Goal: Information Seeking & Learning: Find specific fact

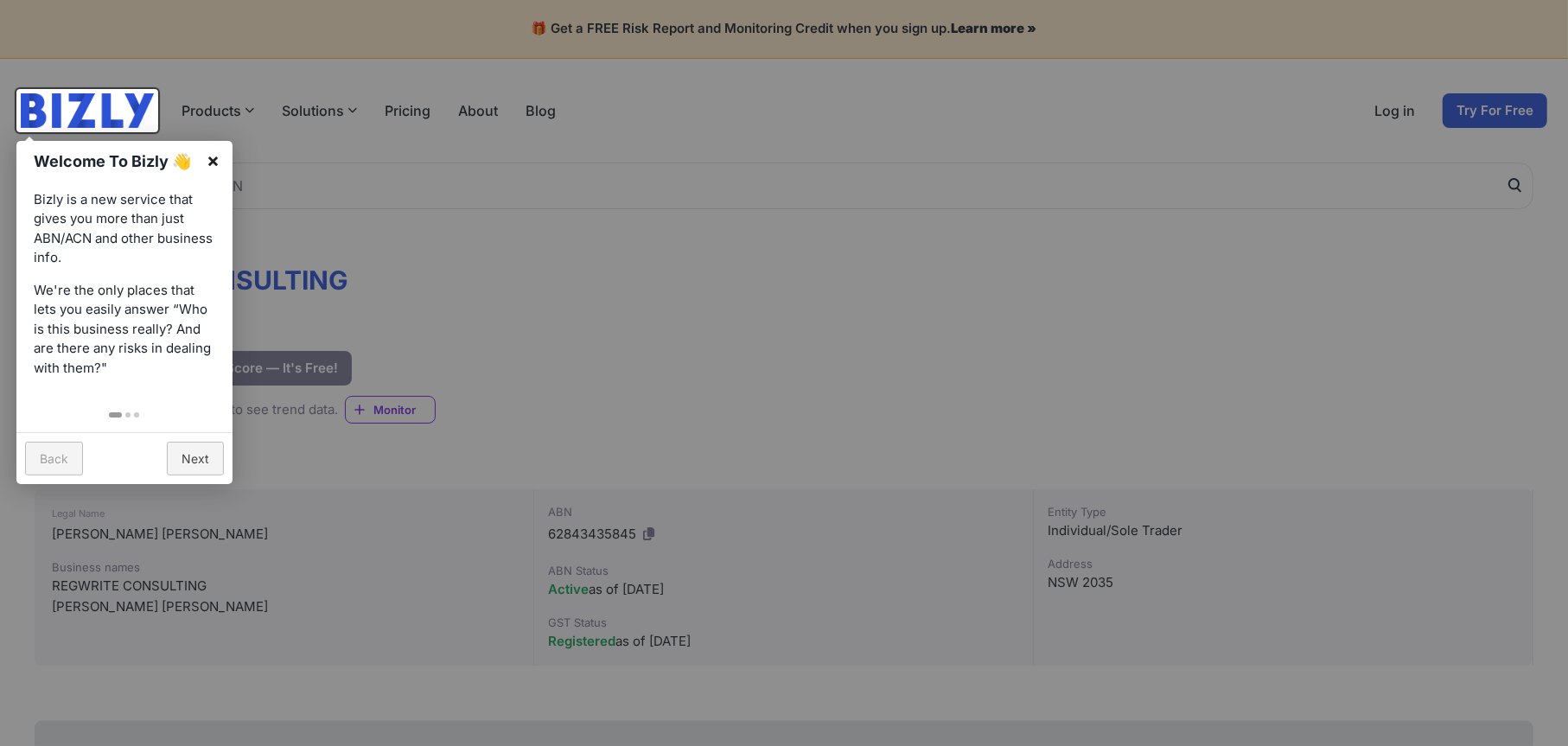
click at [214, 149] on link "×" at bounding box center [213, 160] width 39 height 39
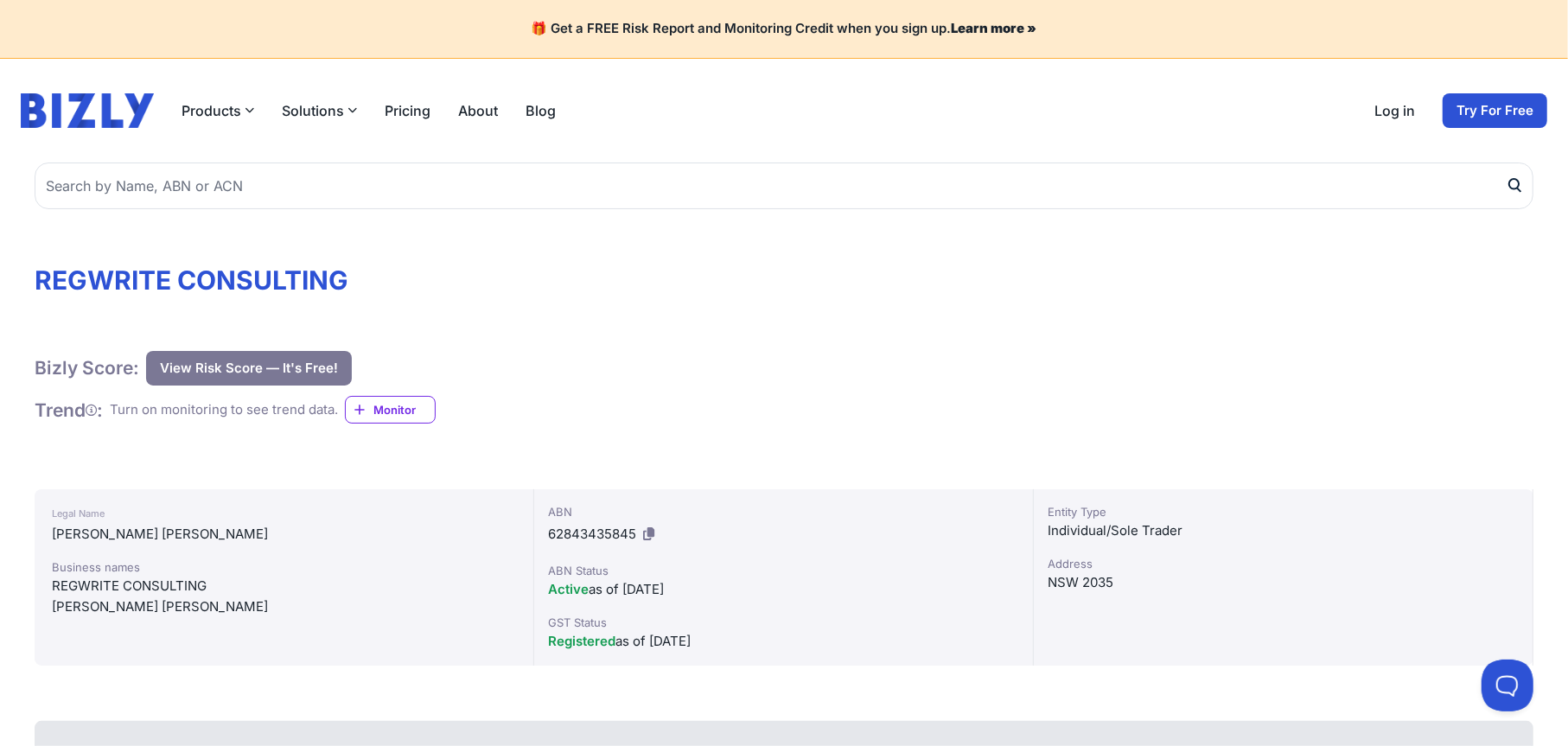
click at [594, 532] on span "62843435845" at bounding box center [591, 534] width 89 height 16
copy div "62843435845"
click at [728, 490] on div "ABN 62843435845 ABN Status Active as of [DATE] GST Status Registered as of [DAT…" at bounding box center [783, 577] width 499 height 176
click at [580, 535] on span "62843435845" at bounding box center [591, 534] width 89 height 16
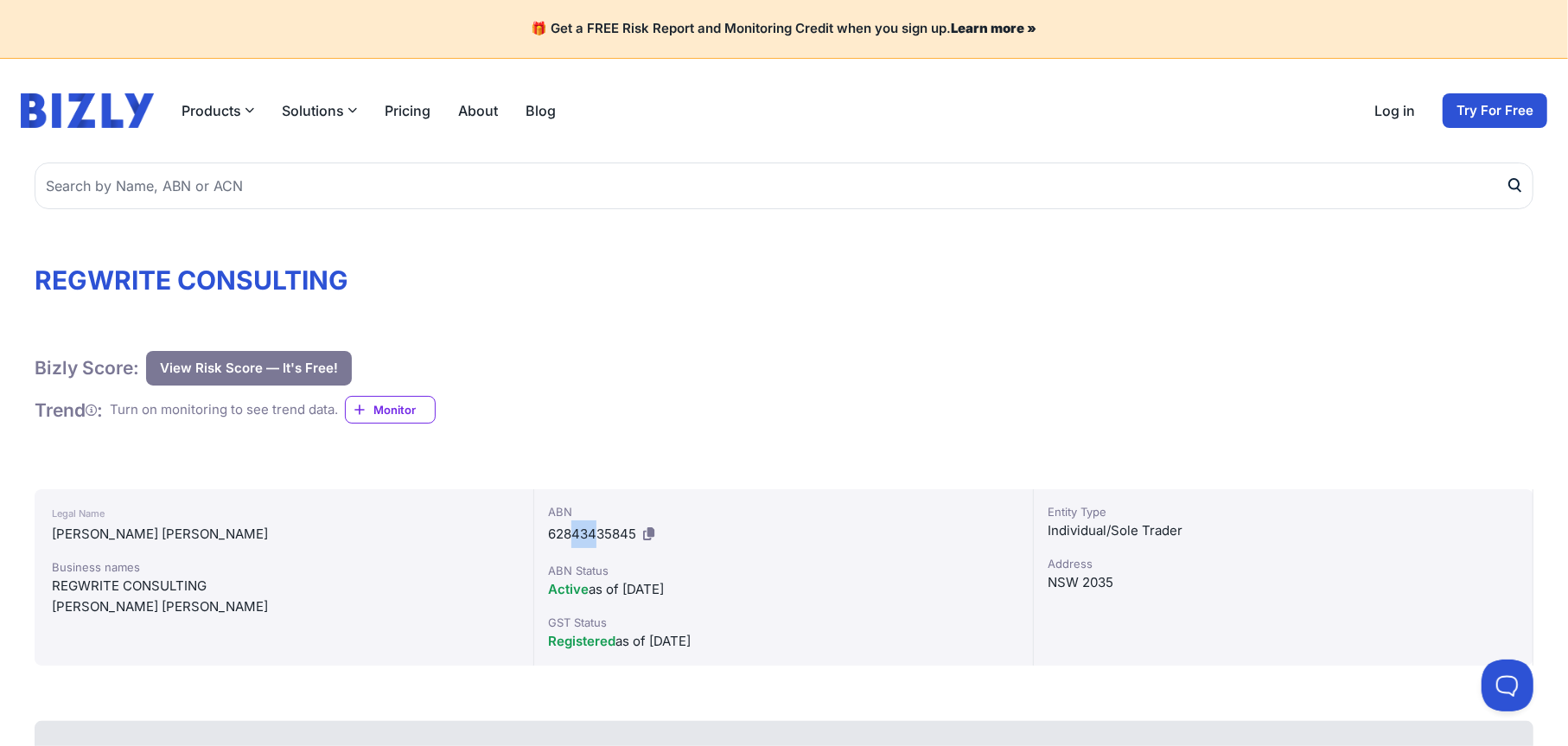
drag, startPoint x: 572, startPoint y: 532, endPoint x: 598, endPoint y: 534, distance: 26.1
click at [598, 534] on span "62843435845" at bounding box center [591, 534] width 89 height 16
drag, startPoint x: 632, startPoint y: 532, endPoint x: 534, endPoint y: 531, distance: 98.0
click at [534, 531] on div "ABN 62843435845 ABN Status Active as of [DATE] GST Status Registered as of [DAT…" at bounding box center [783, 577] width 499 height 176
click at [516, 537] on div "Legal Name [PERSON_NAME] [PERSON_NAME] Business names REGWRITE CONSULTING [PERS…" at bounding box center [284, 577] width 499 height 176
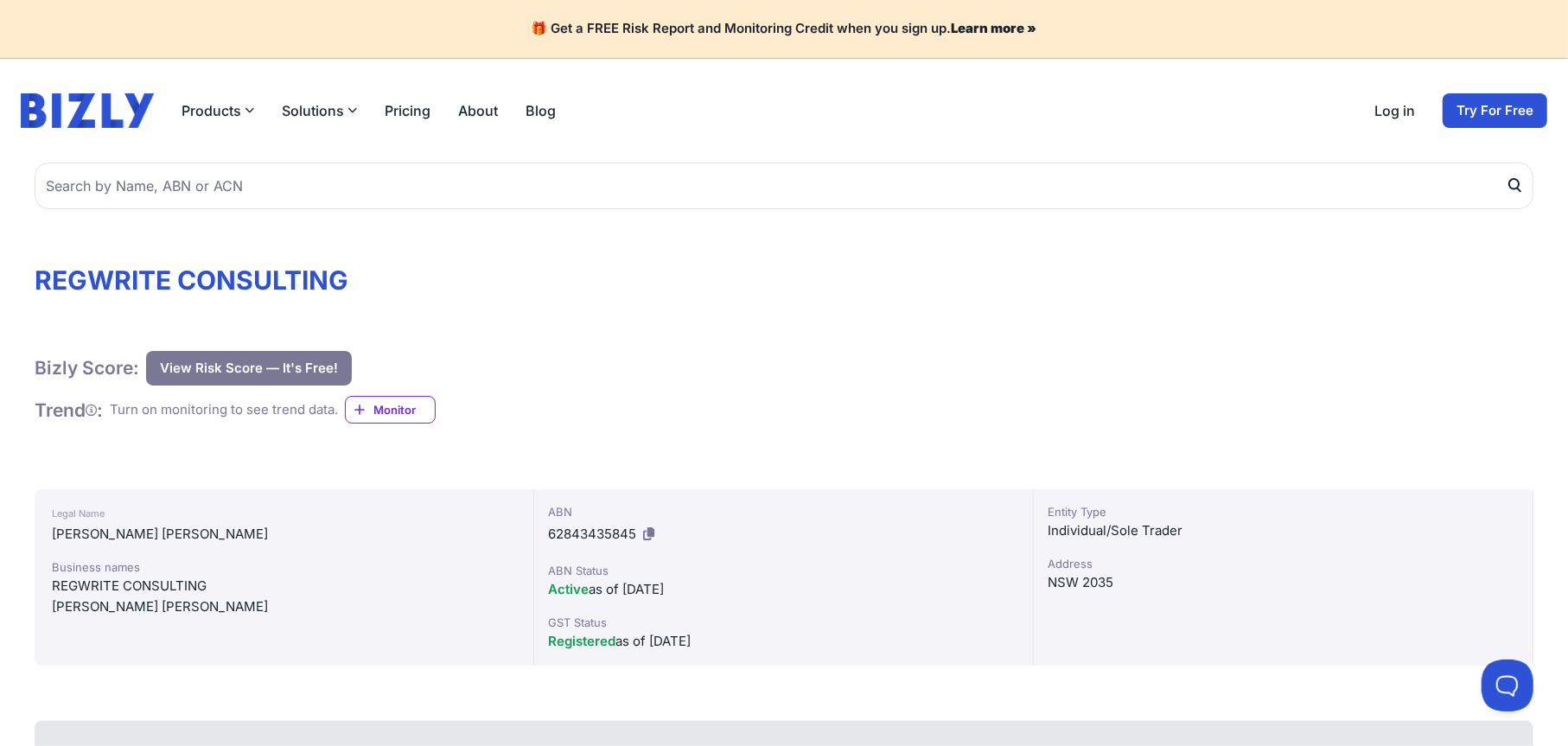
click at [516, 537] on div "Legal Name [PERSON_NAME] [PERSON_NAME] Business names REGWRITE CONSULTING [PERS…" at bounding box center [284, 577] width 499 height 176
drag, startPoint x: 549, startPoint y: 532, endPoint x: 570, endPoint y: 533, distance: 21.0
click at [570, 533] on span "62843435845" at bounding box center [591, 534] width 89 height 16
click at [709, 526] on div "ABN 62843435845" at bounding box center [783, 525] width 471 height 45
click at [709, 504] on div "ABN" at bounding box center [783, 511] width 471 height 17
